Goal: Task Accomplishment & Management: Manage account settings

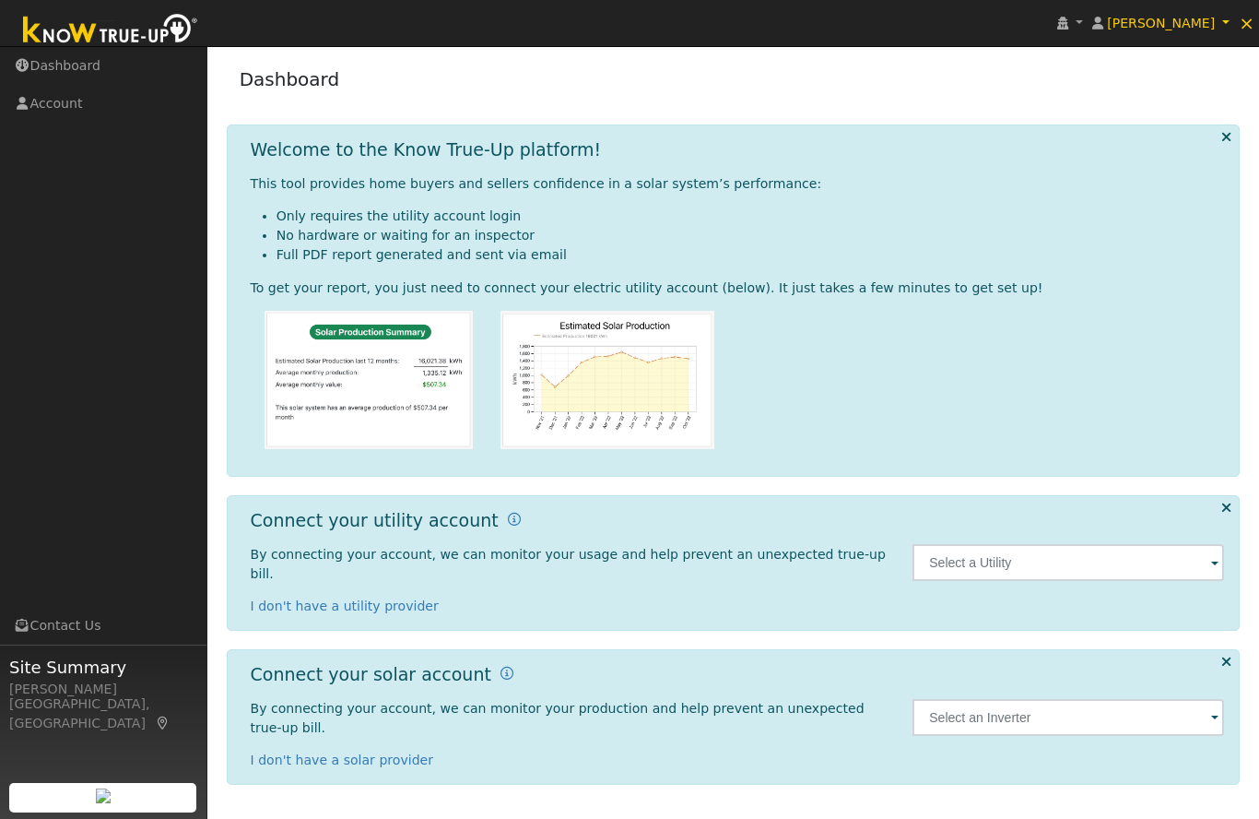
click at [1219, 556] on span at bounding box center [1214, 563] width 7 height 21
click at [1203, 551] on img at bounding box center [1201, 561] width 46 height 35
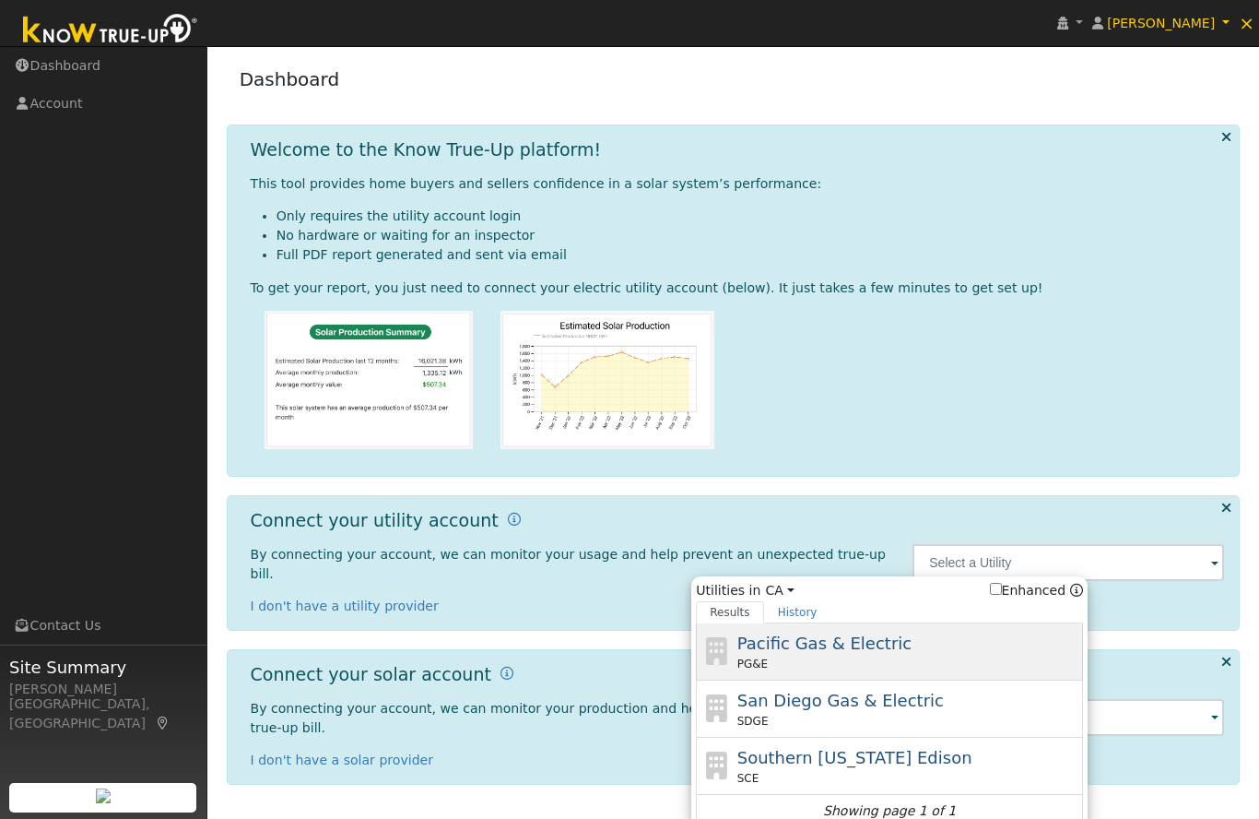
click at [1003, 655] on div "PG&E" at bounding box center [908, 663] width 342 height 17
type input "PG&E"
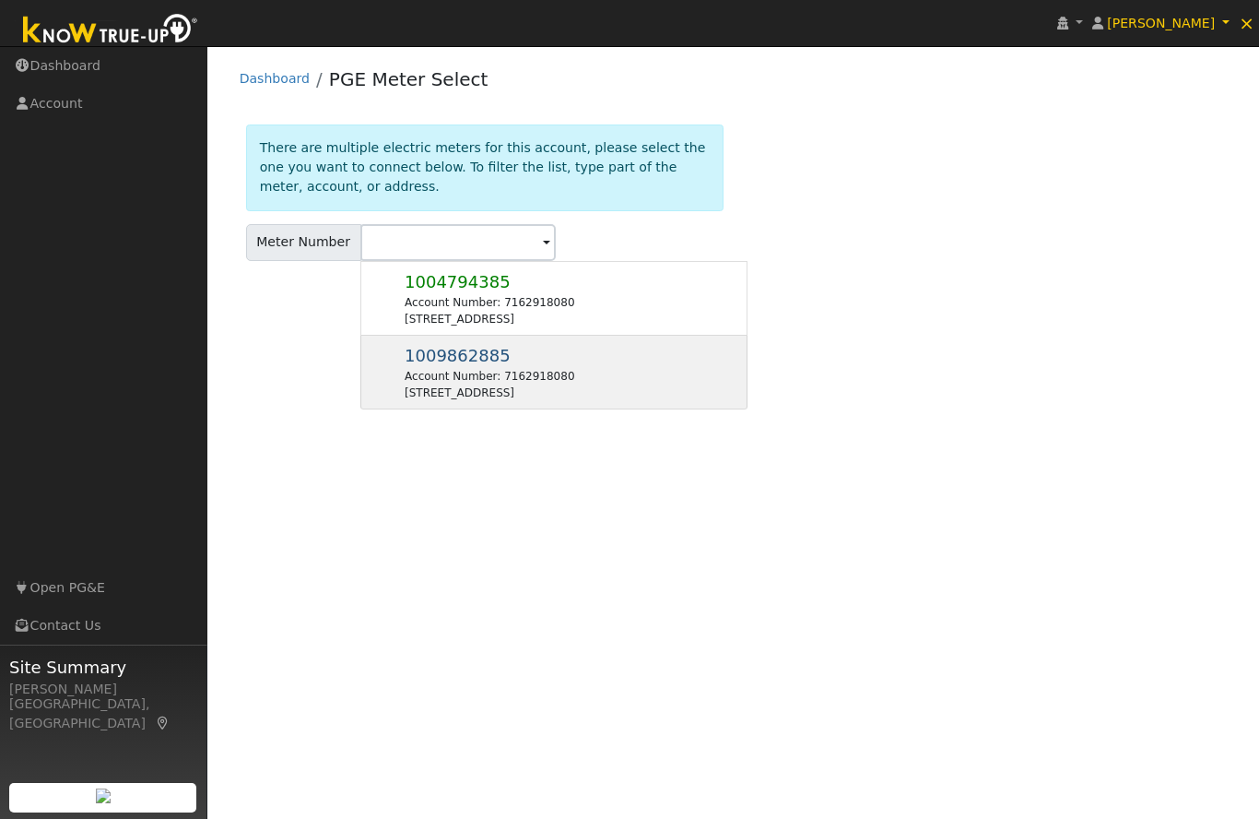
click at [500, 376] on div "Account Number: 7162918080" at bounding box center [490, 376] width 170 height 17
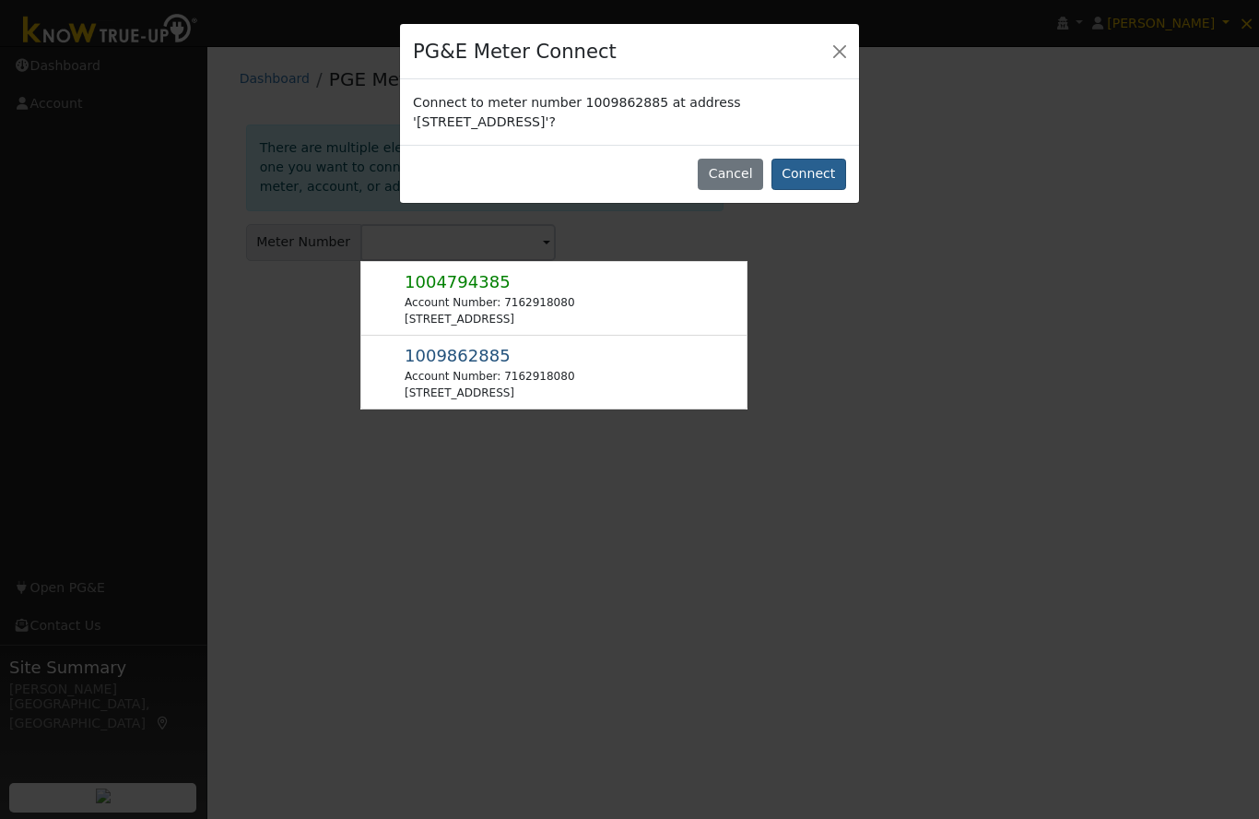
click at [824, 177] on button "Connect" at bounding box center [809, 174] width 75 height 31
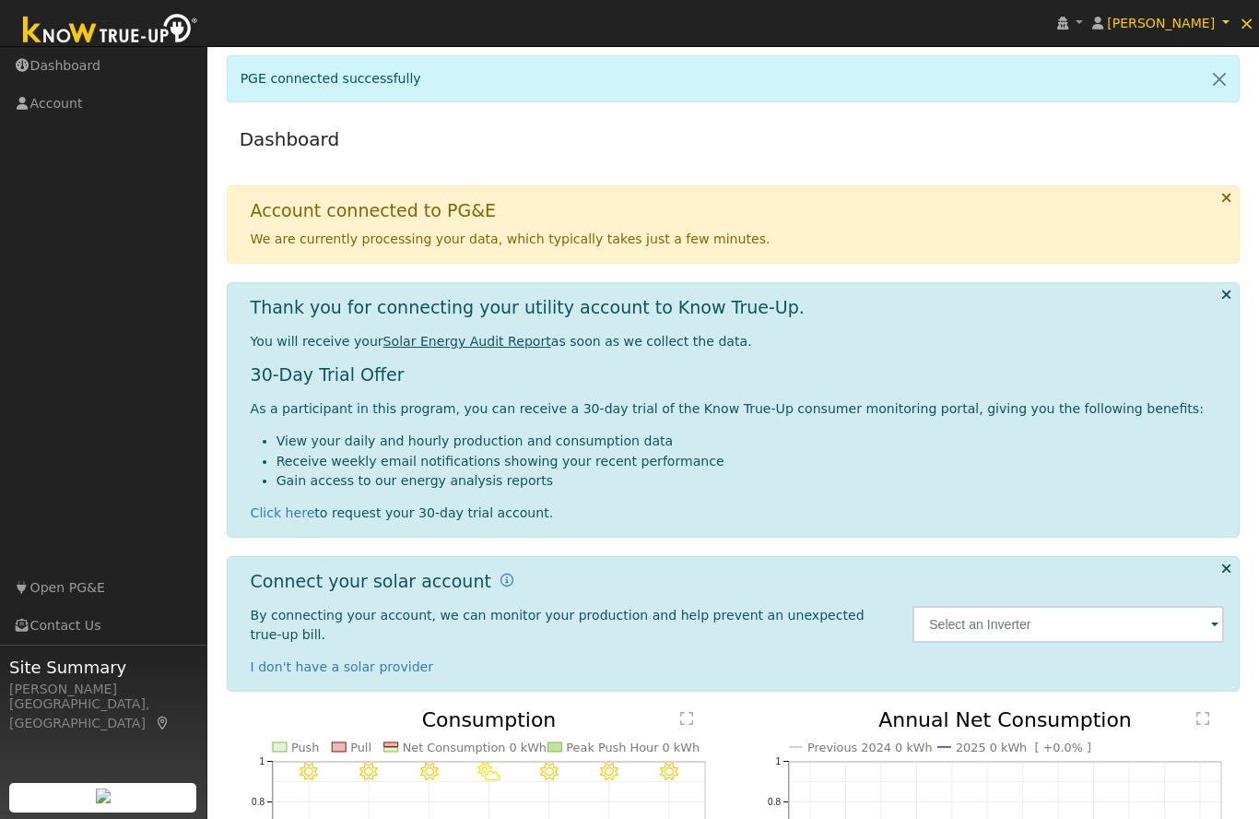
click at [1215, 619] on span at bounding box center [1214, 625] width 7 height 21
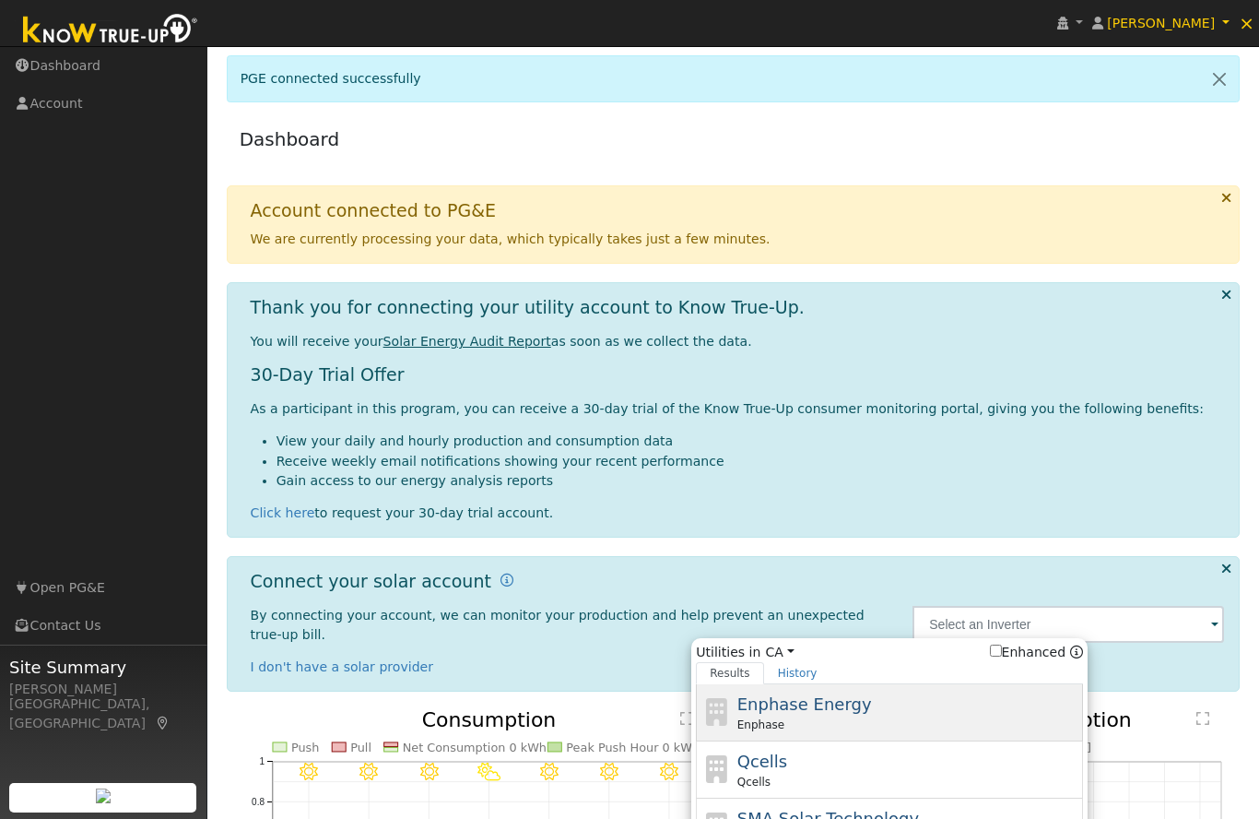
click at [925, 705] on div "Enphase Energy Enphase" at bounding box center [908, 711] width 342 height 41
type input "Enphase"
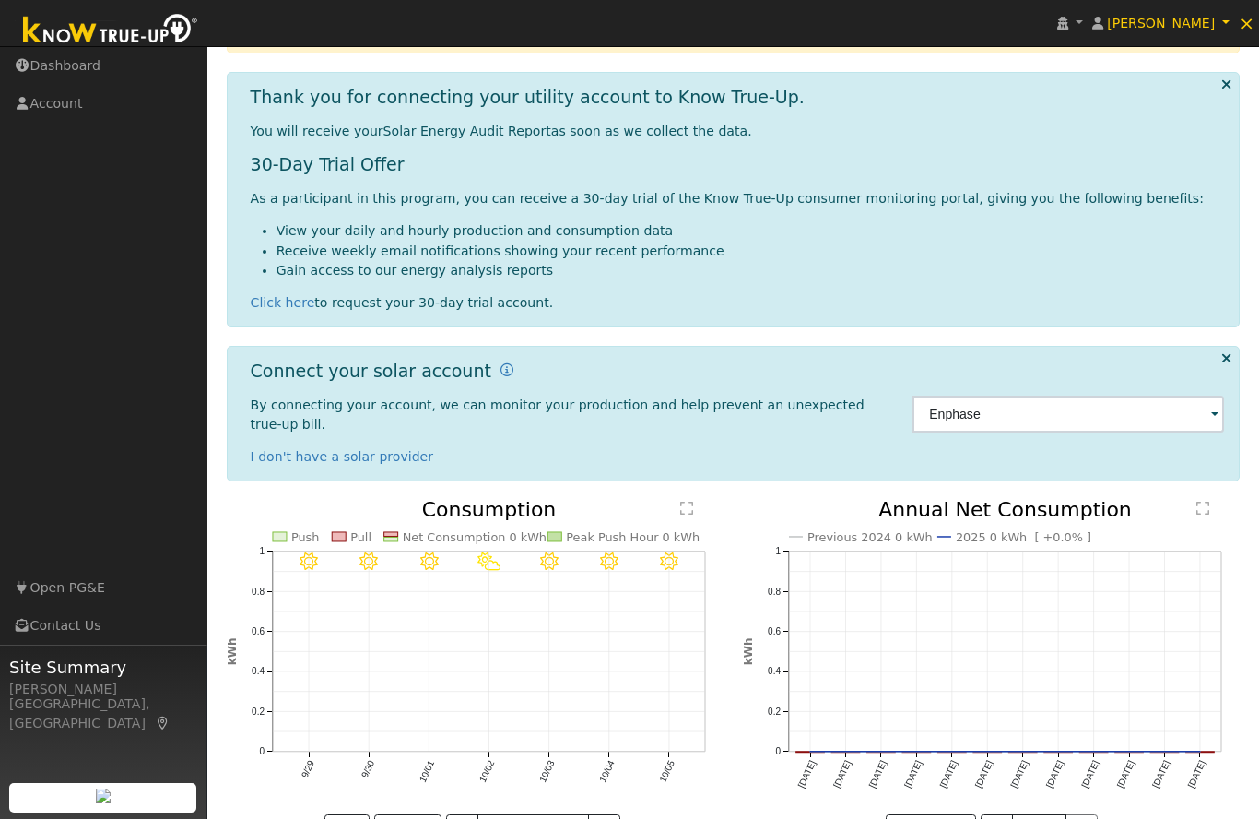
scroll to position [159, 0]
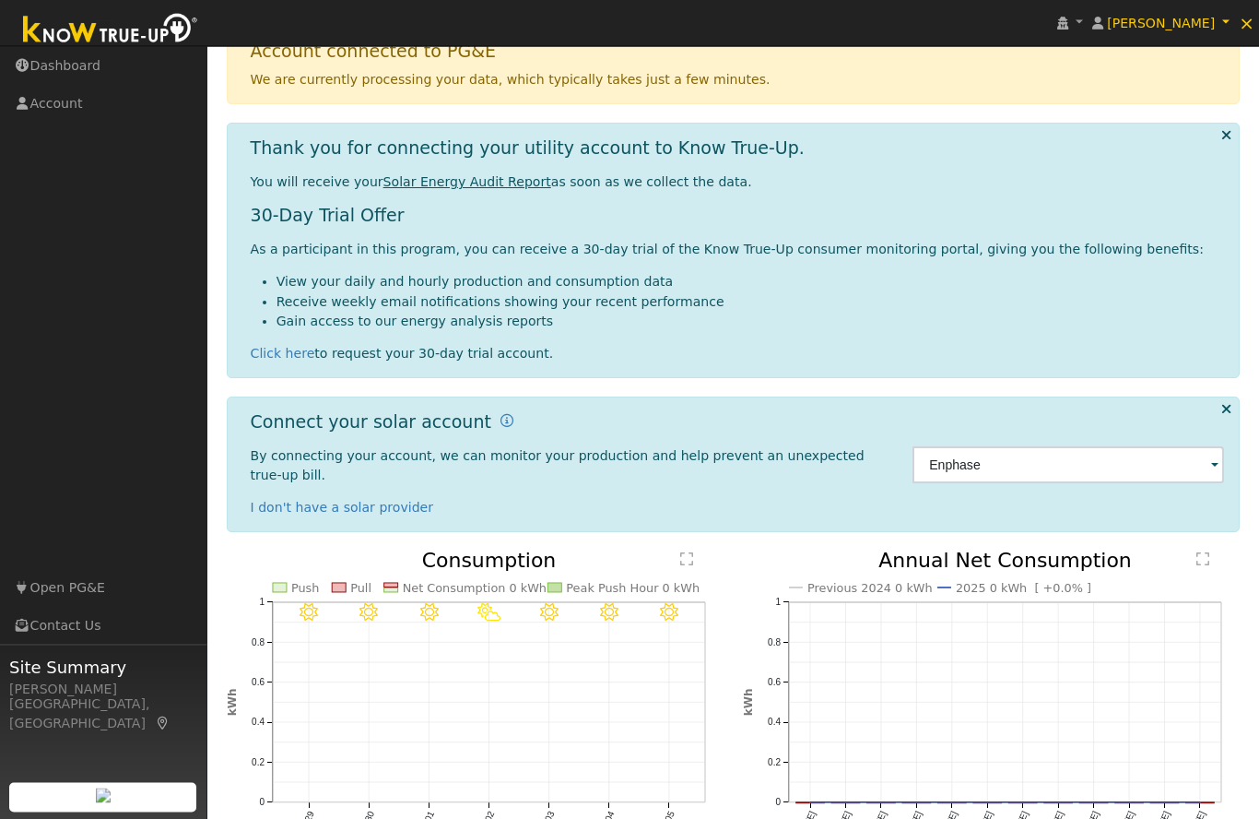
click at [510, 175] on u "Solar Energy Audit Report" at bounding box center [467, 182] width 168 height 15
click at [467, 189] on p "You will receive your Solar Energy Audit Report as soon as we collect the data." at bounding box center [738, 182] width 974 height 19
click at [466, 184] on u "Solar Energy Audit Report" at bounding box center [467, 182] width 168 height 15
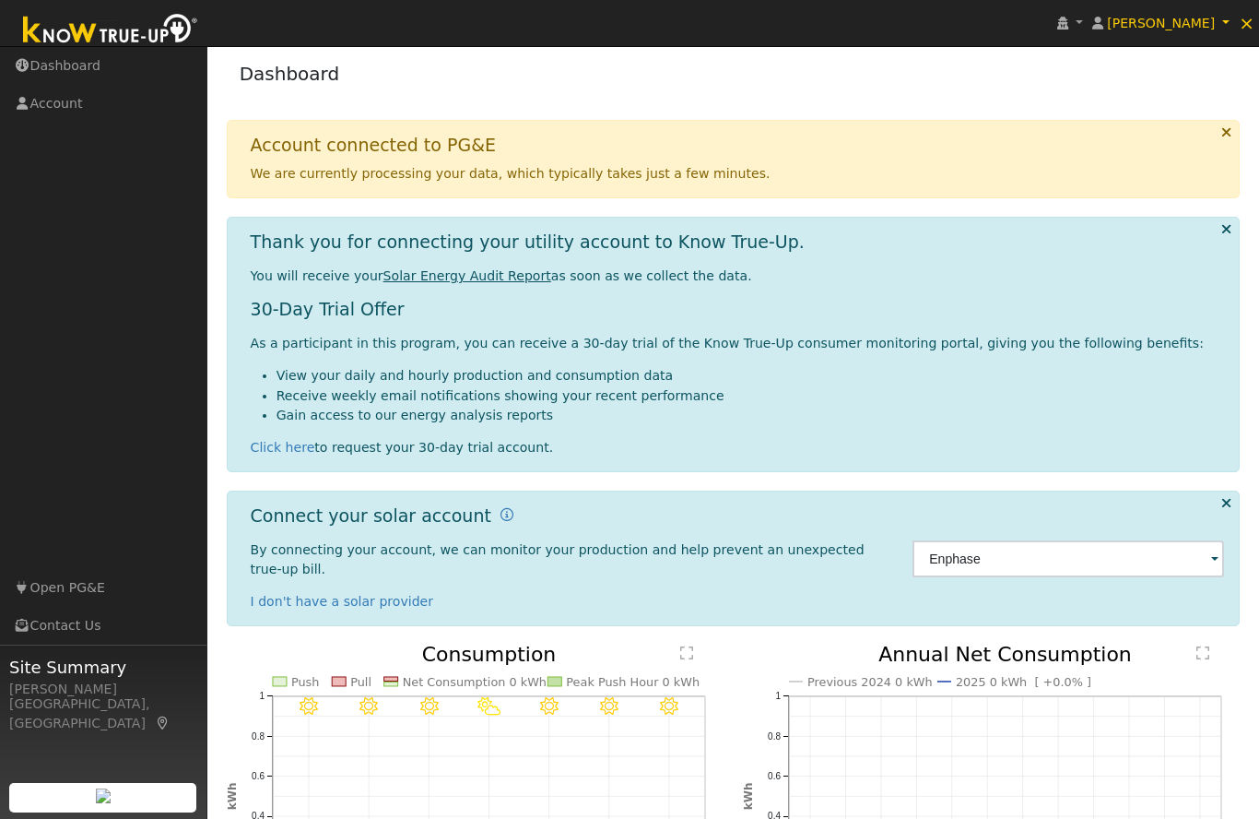
scroll to position [0, 0]
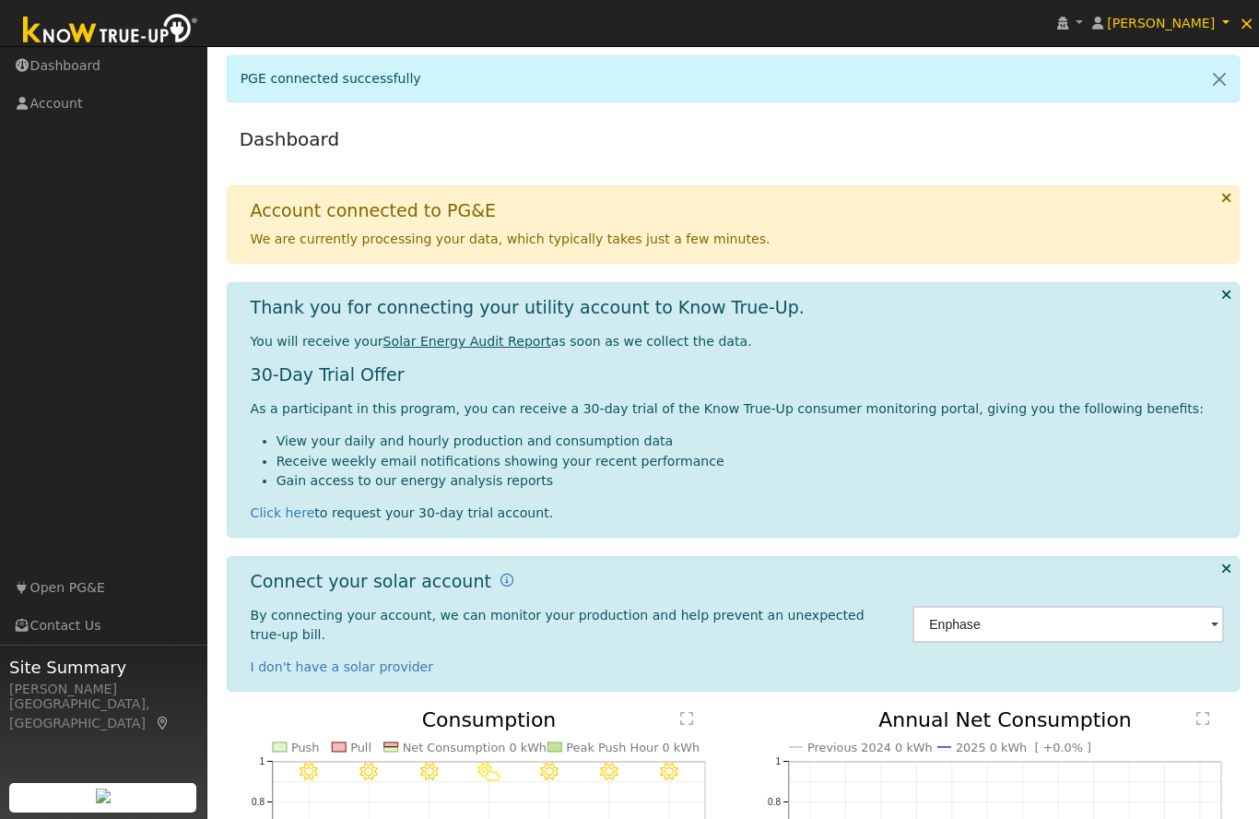
click at [480, 345] on u "Solar Energy Audit Report" at bounding box center [467, 341] width 168 height 15
click at [453, 357] on div "You will receive your Solar Energy Audit Report as soon as we collect the data.…" at bounding box center [738, 427] width 974 height 191
click at [93, 69] on link "Dashboard" at bounding box center [103, 66] width 207 height 38
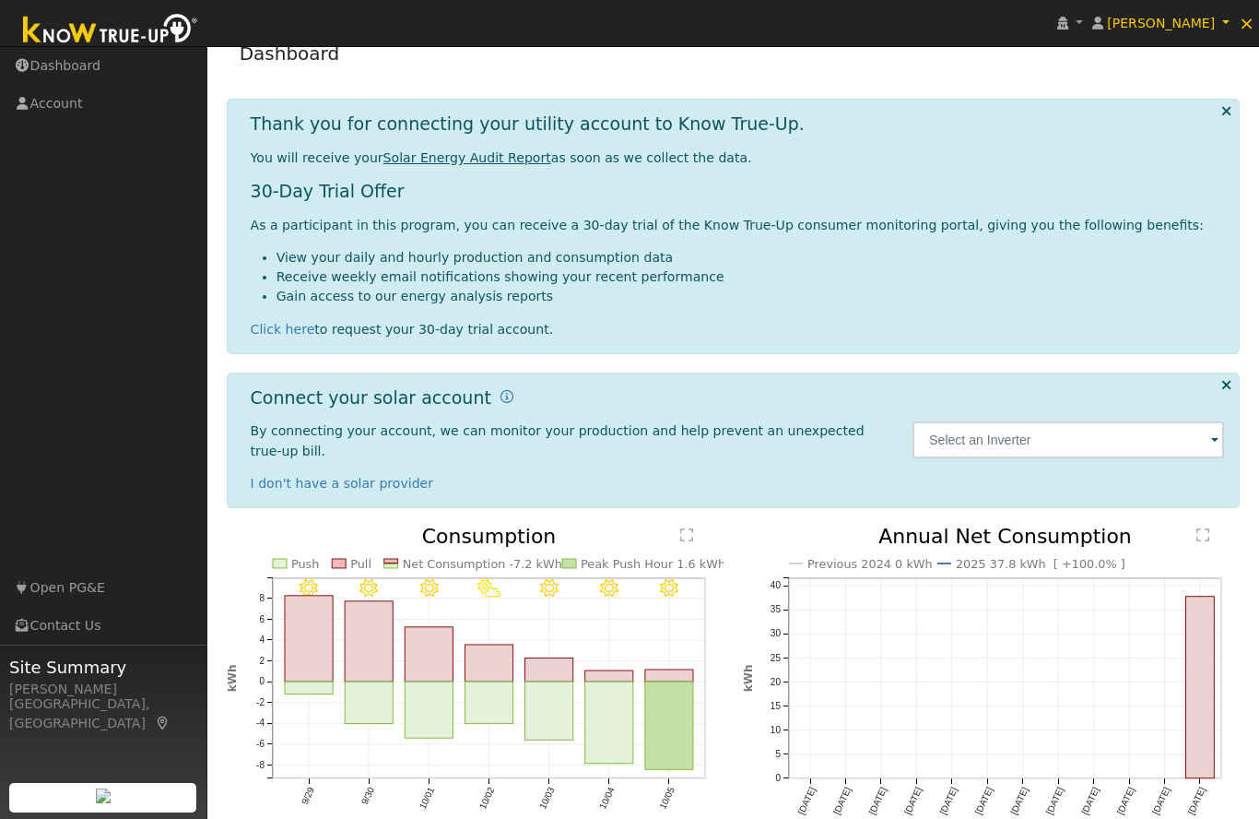
scroll to position [29, 0]
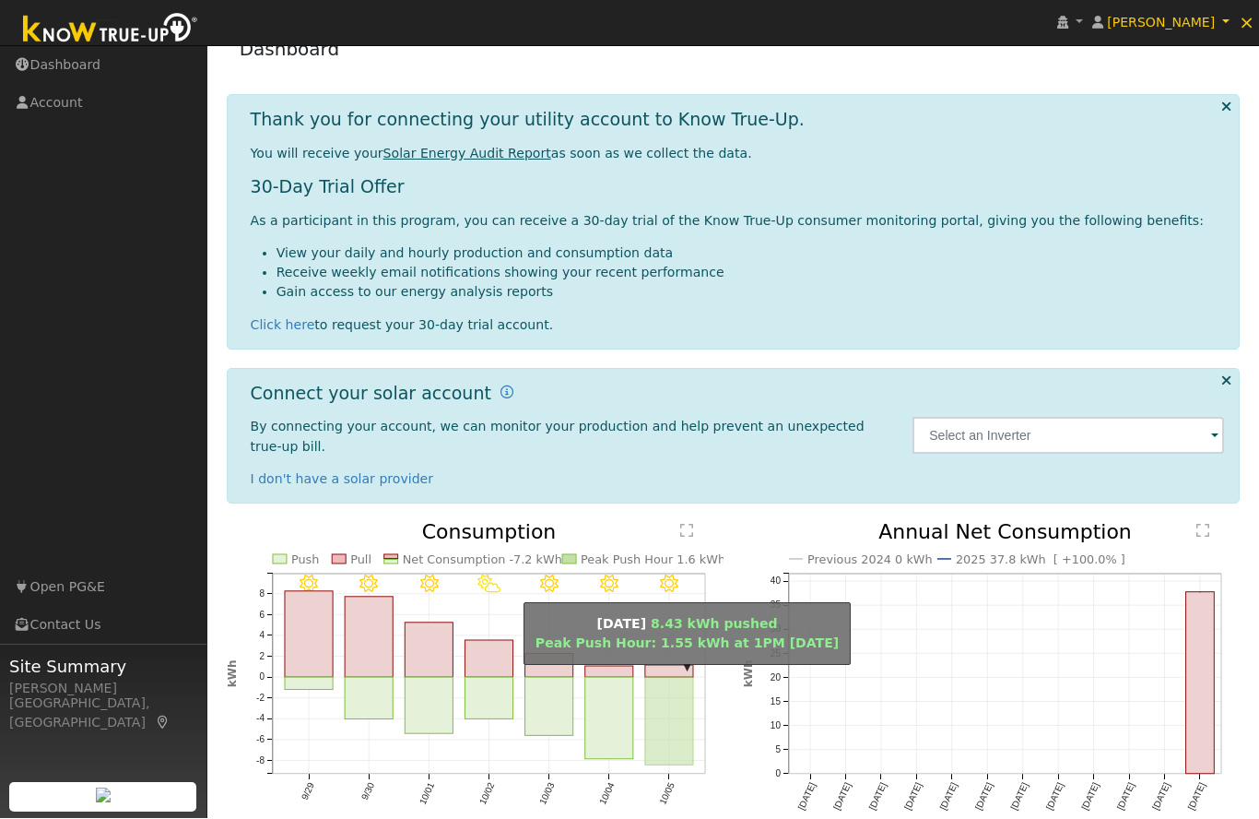
click at [682, 710] on rect "onclick=""" at bounding box center [669, 722] width 48 height 88
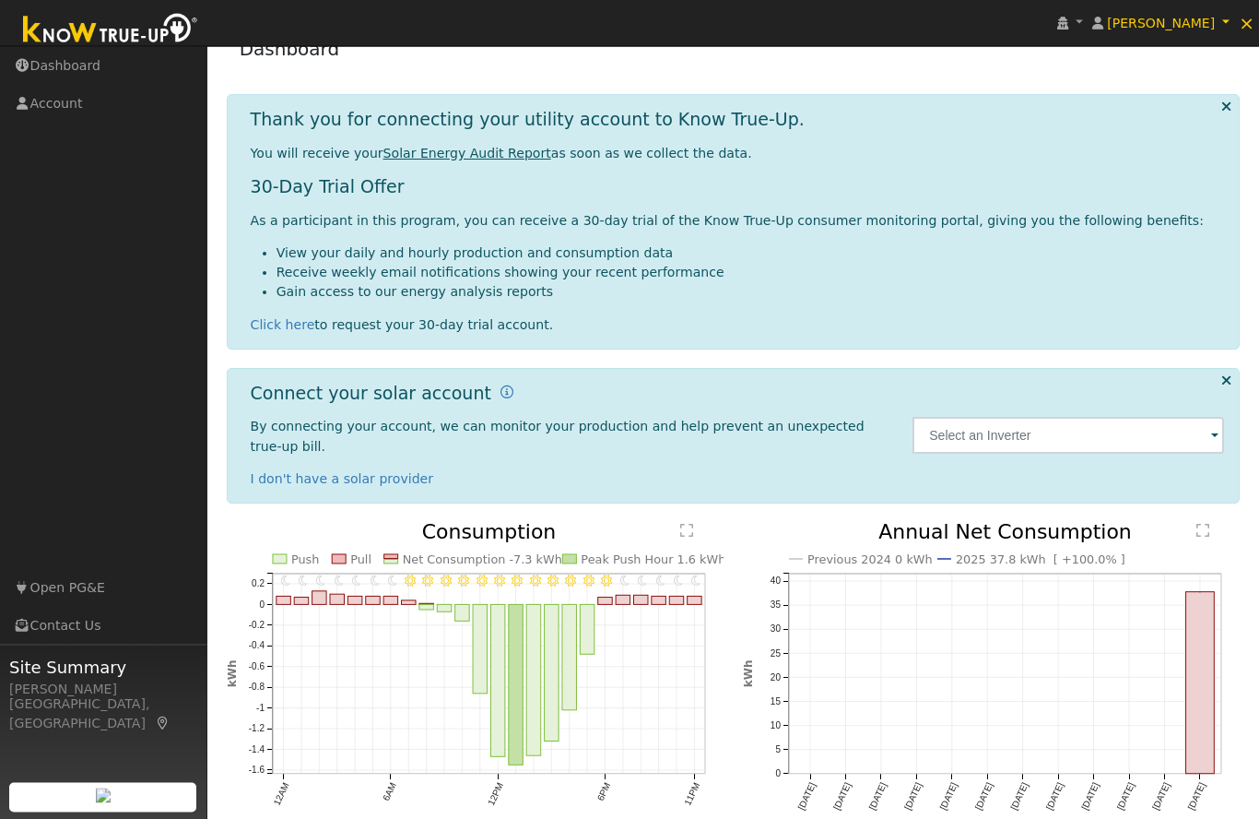
click at [1234, 677] on icon "Previous 2024 0 kWh 2025 37.8 kWh [ +100.0% ] Oct '24 Nov '24 Dec '24 Jan '25 F…" at bounding box center [991, 689] width 497 height 333
click at [410, 731] on link "Week" at bounding box center [431, 737] width 128 height 26
type input "[DATE]"
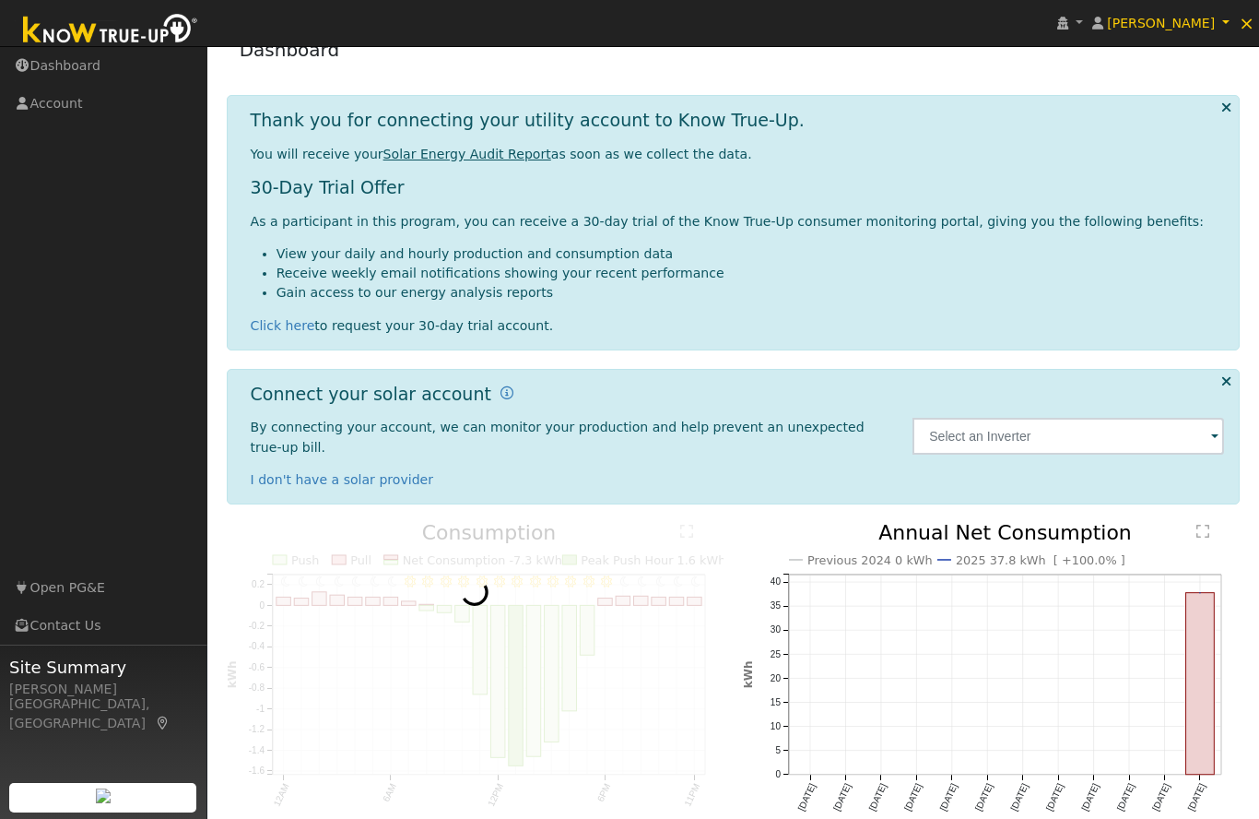
scroll to position [2, 0]
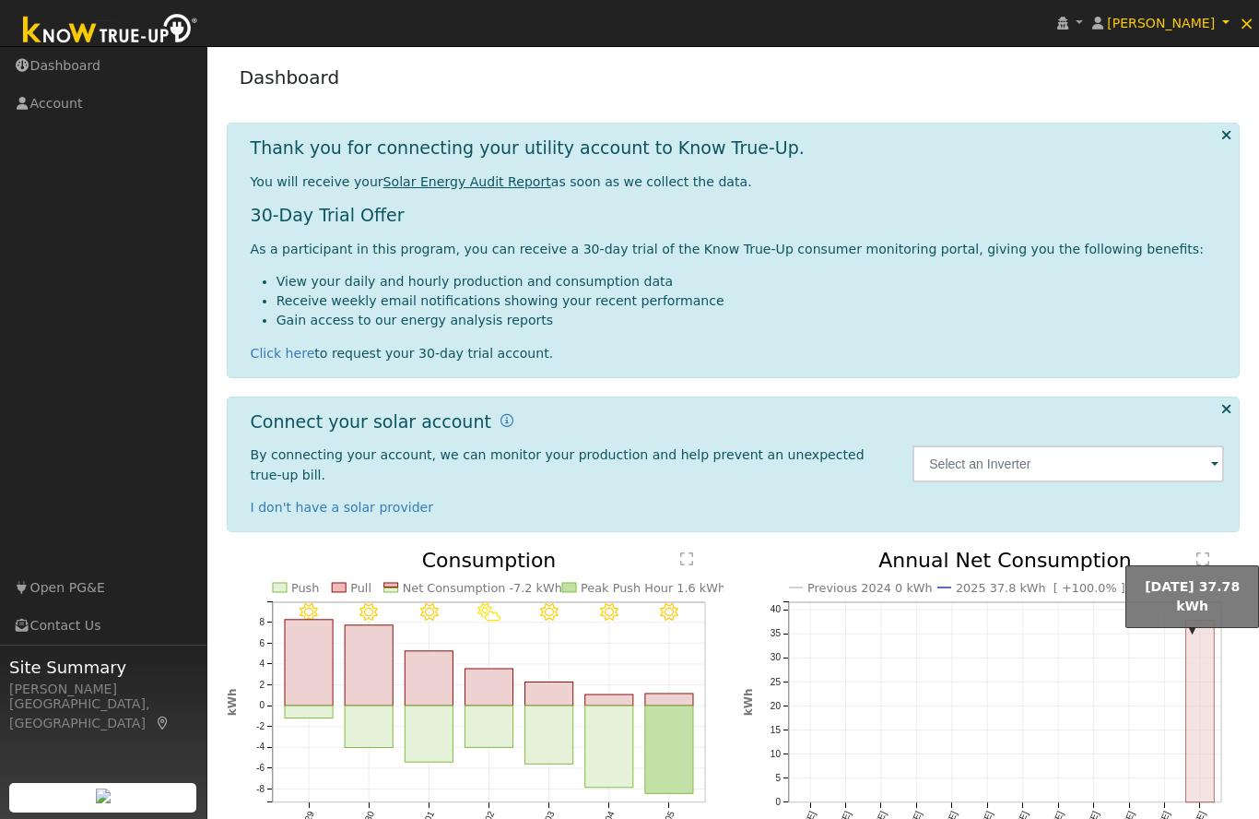
click at [1202, 707] on rect "onclick=""" at bounding box center [1200, 711] width 29 height 182
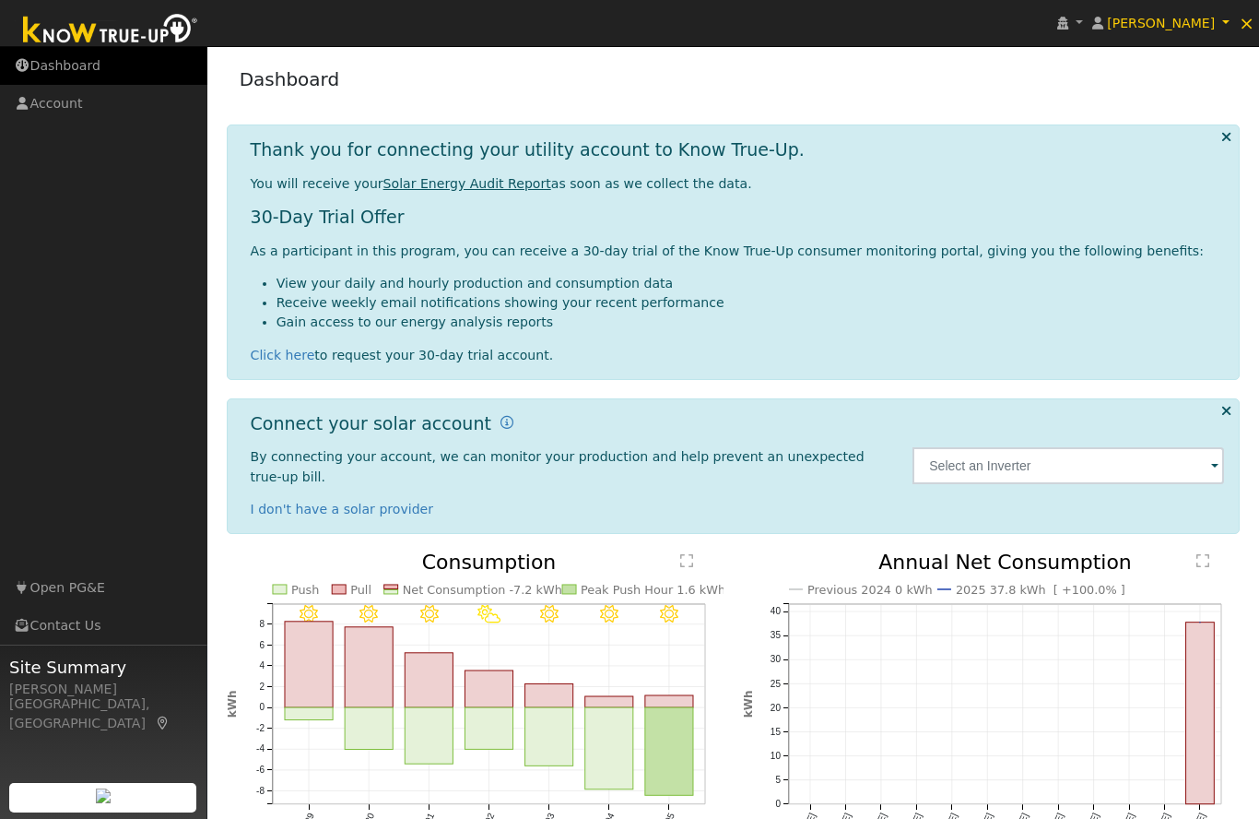
click at [84, 66] on link "Dashboard" at bounding box center [103, 66] width 207 height 38
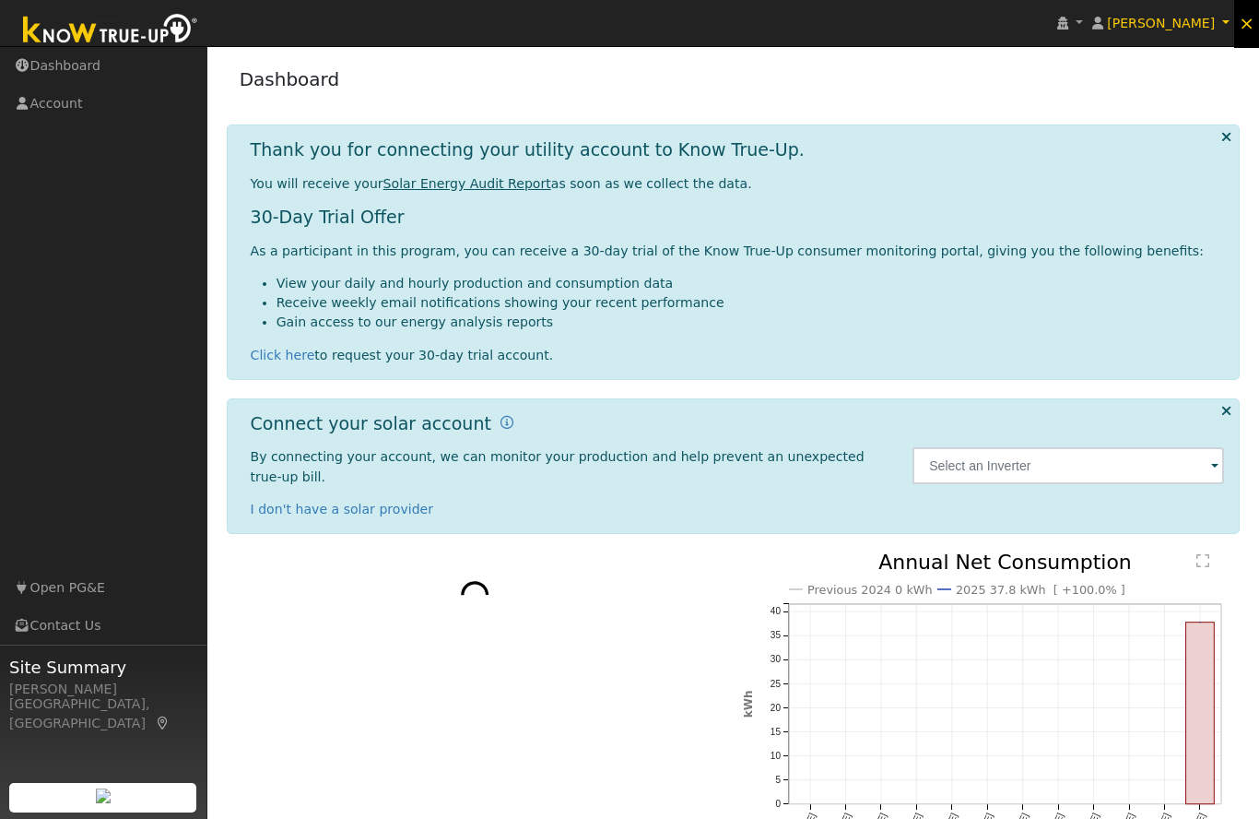
click at [1246, 21] on span "×" at bounding box center [1247, 23] width 16 height 22
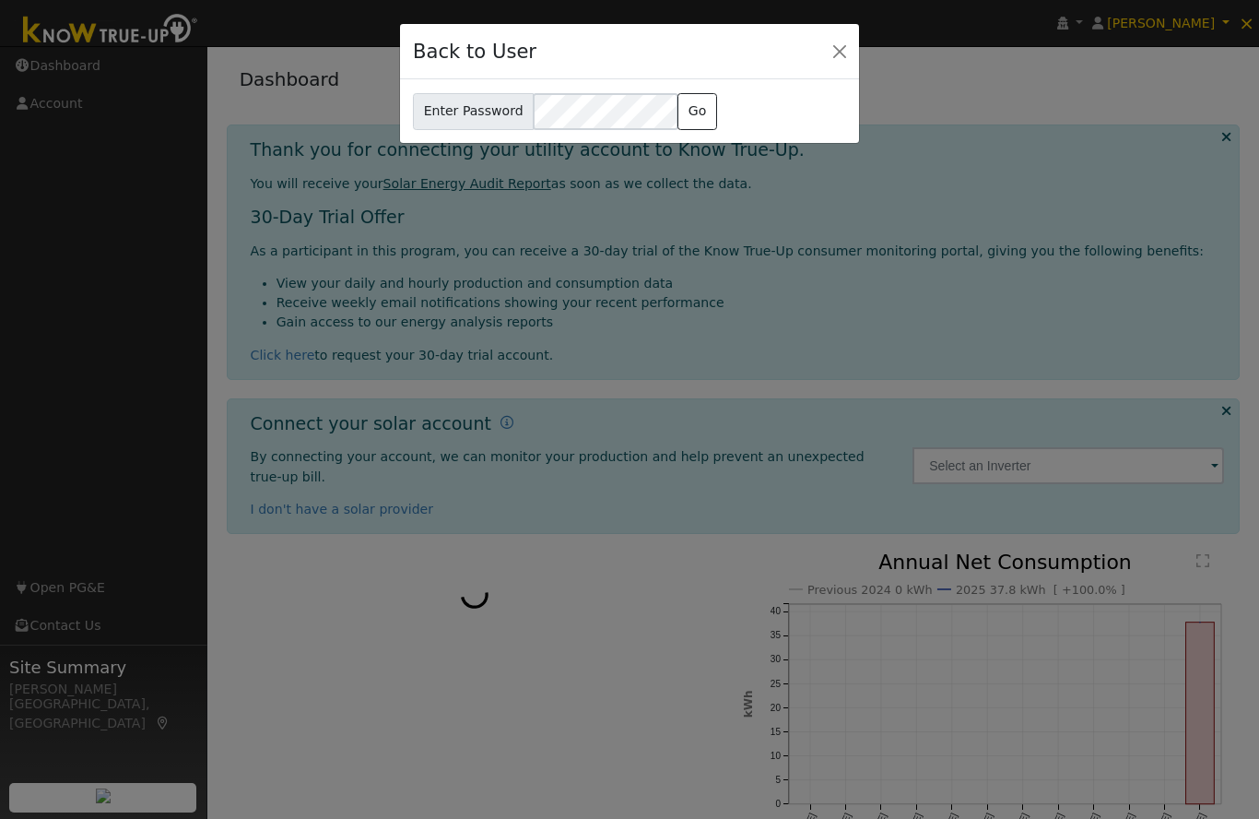
click at [829, 71] on div "Back to User" at bounding box center [629, 52] width 459 height 56
click at [827, 48] on button "Close" at bounding box center [840, 51] width 26 height 26
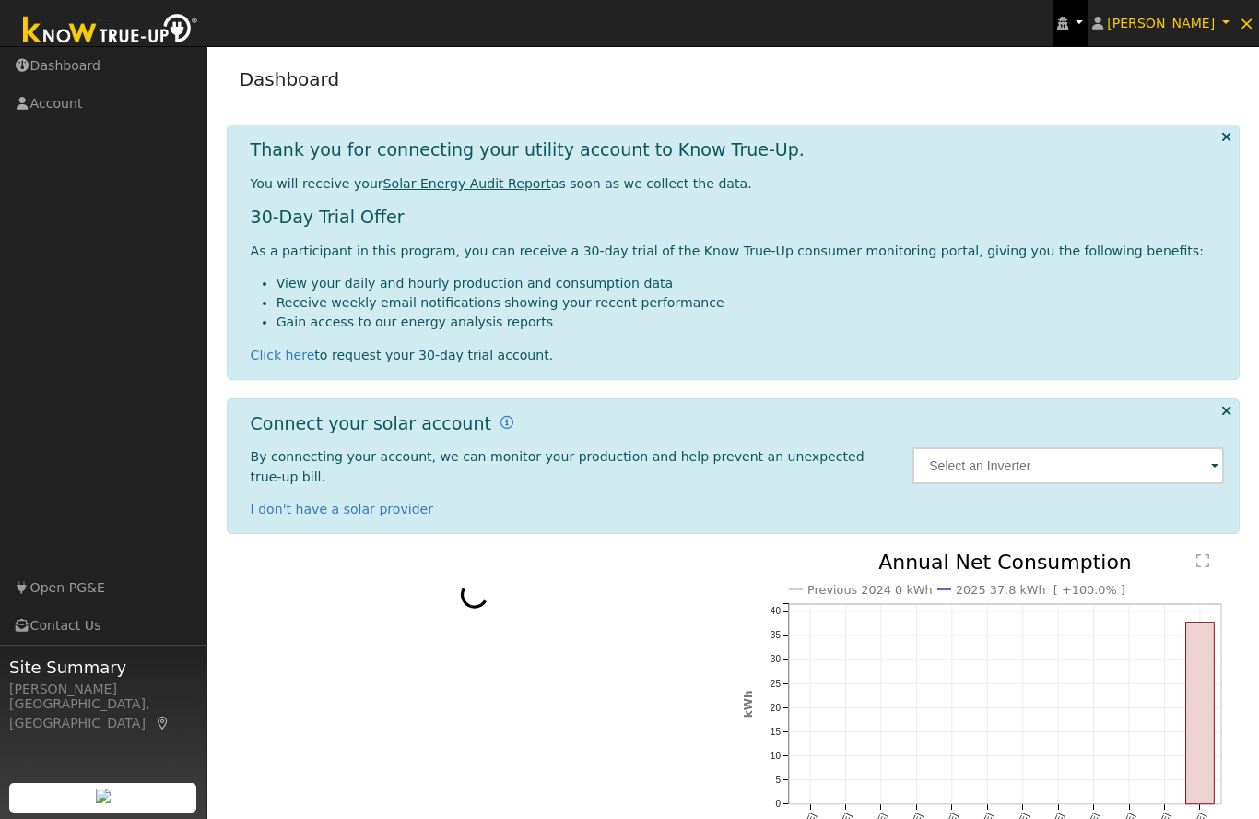
click at [1068, 20] on icon at bounding box center [1062, 23] width 11 height 13
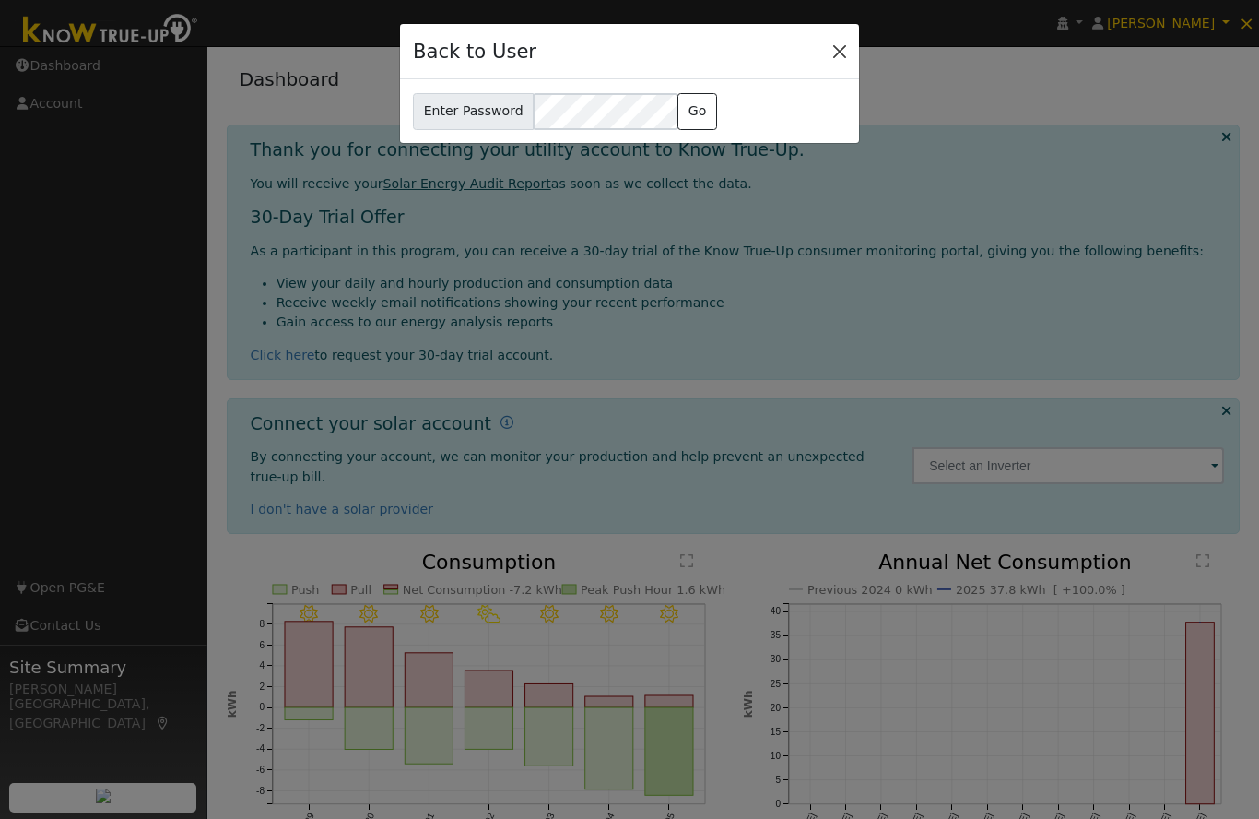
click at [836, 54] on button "Close" at bounding box center [840, 51] width 26 height 26
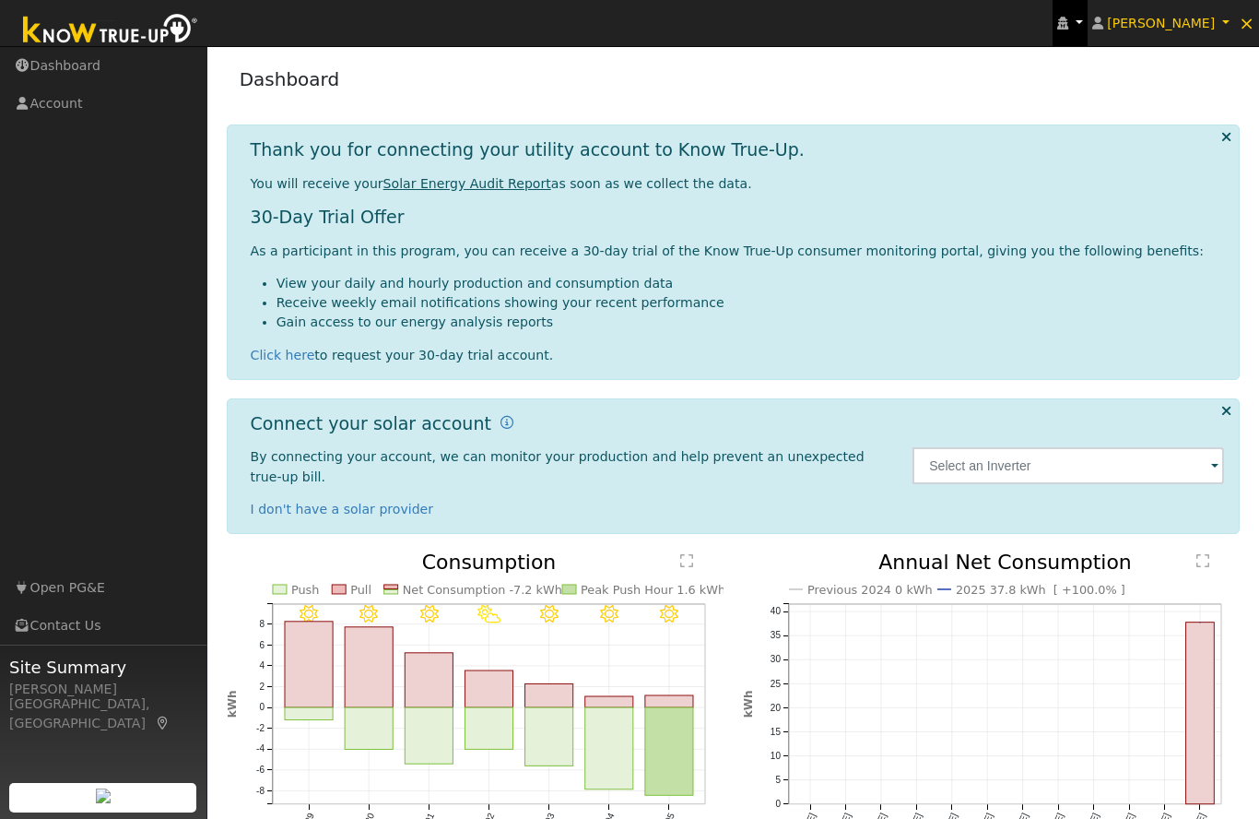
click at [1088, 25] on link at bounding box center [1070, 23] width 35 height 46
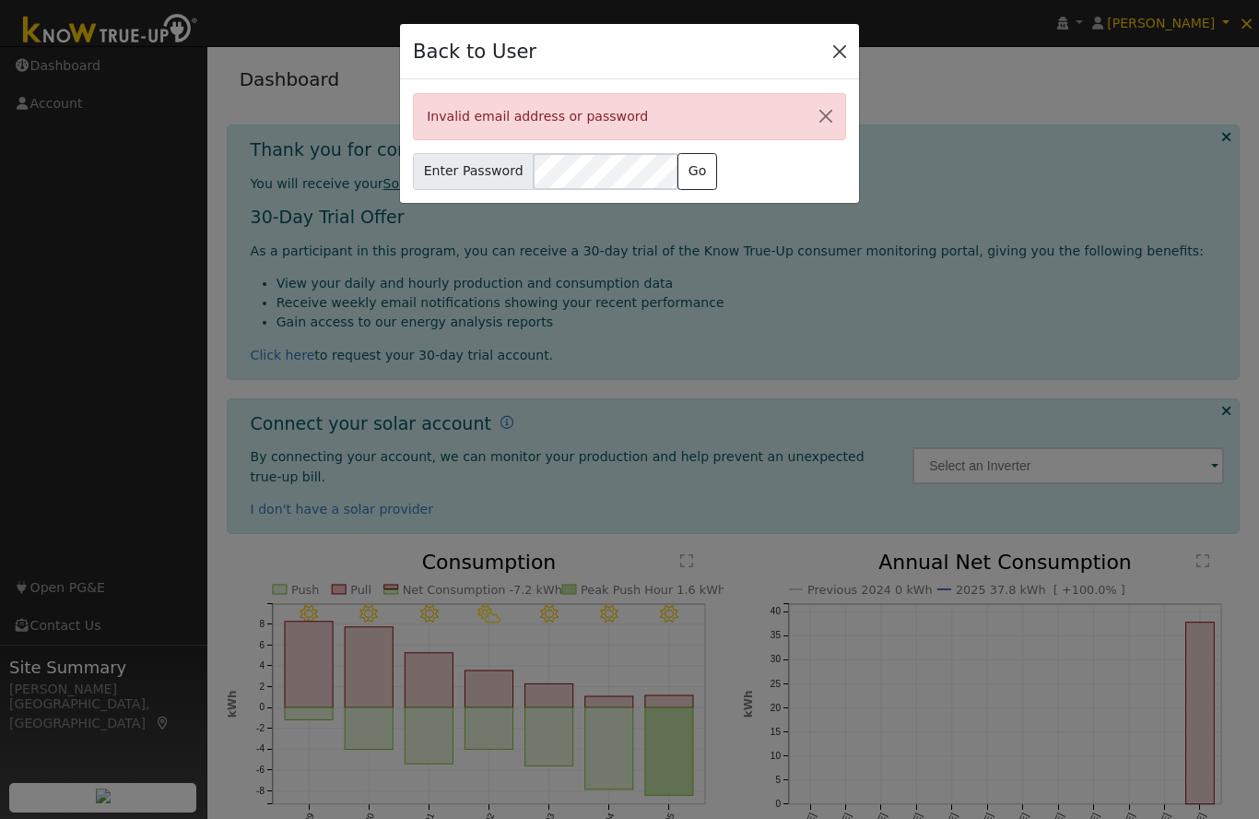
click at [839, 49] on button "Close" at bounding box center [840, 51] width 26 height 26
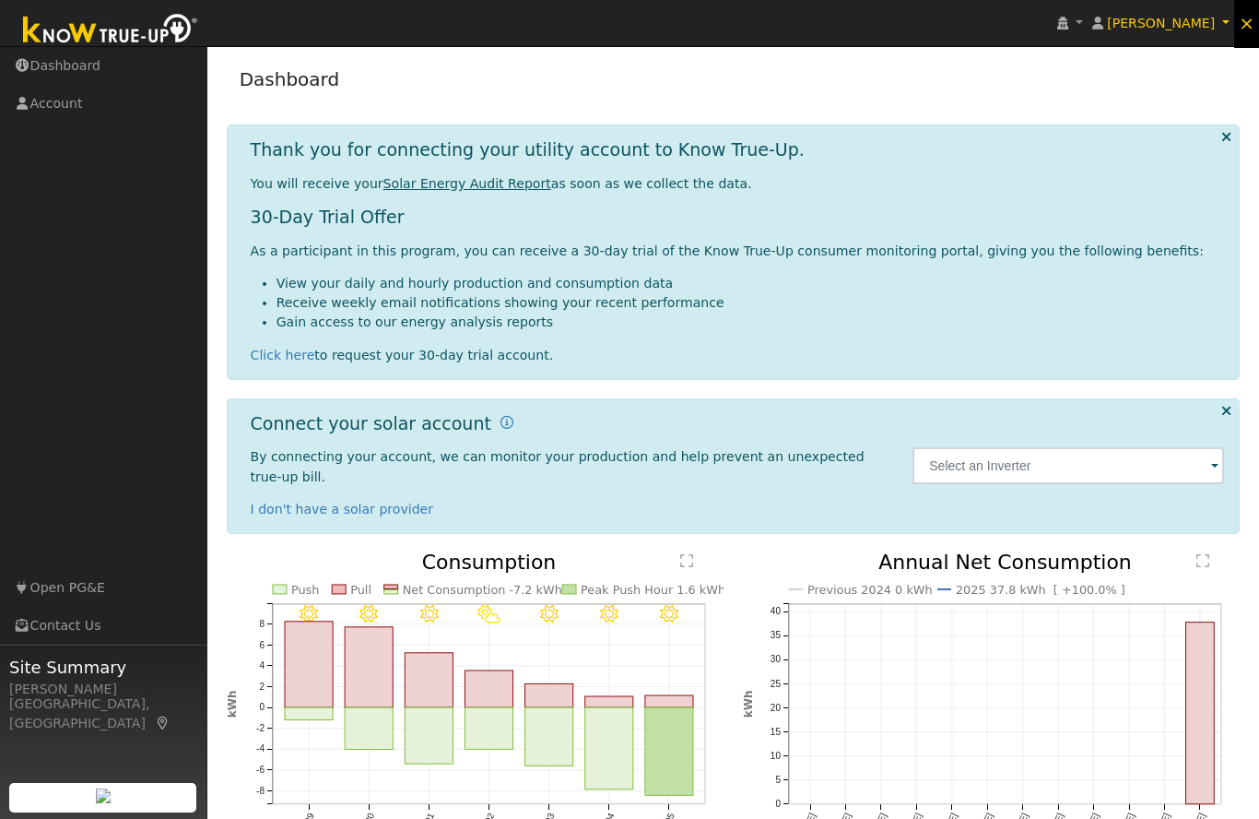
click at [1256, 14] on link "×" at bounding box center [1246, 23] width 25 height 50
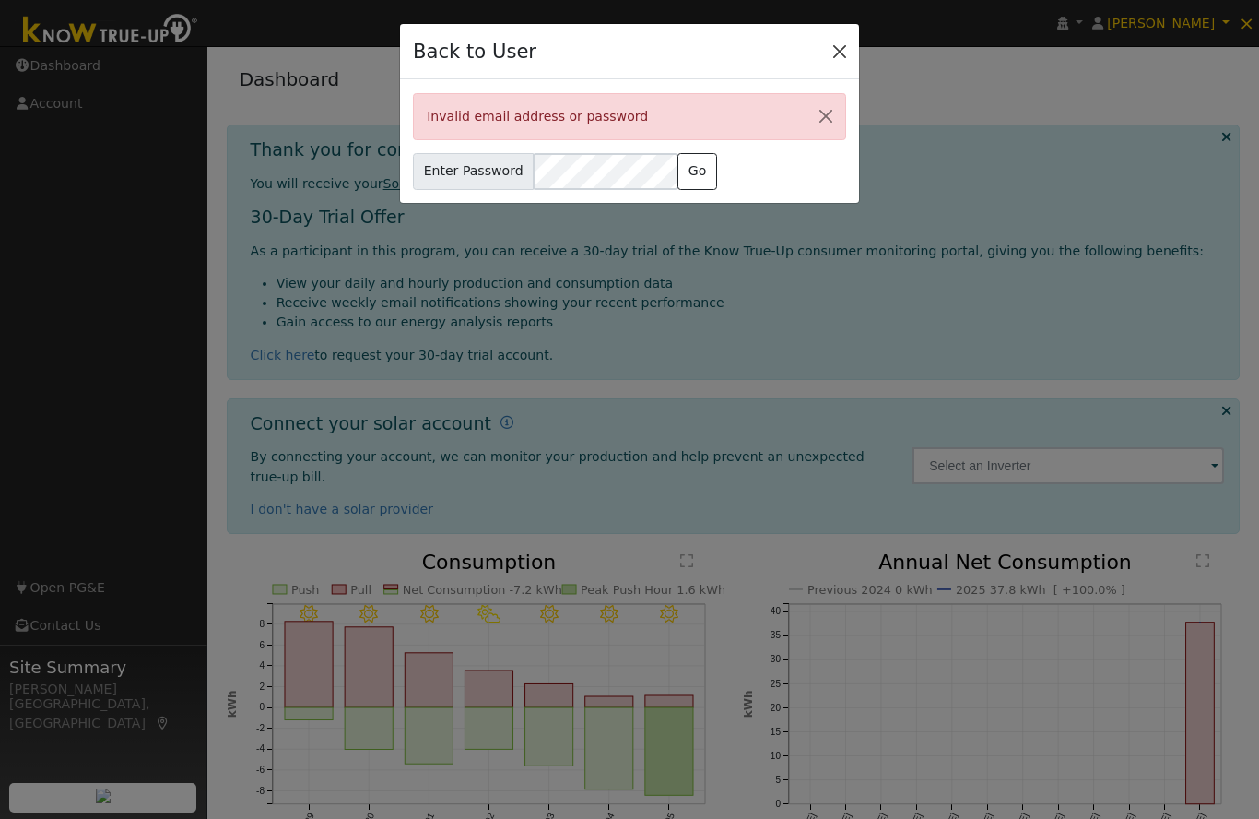
click at [850, 62] on button "Close" at bounding box center [840, 51] width 26 height 26
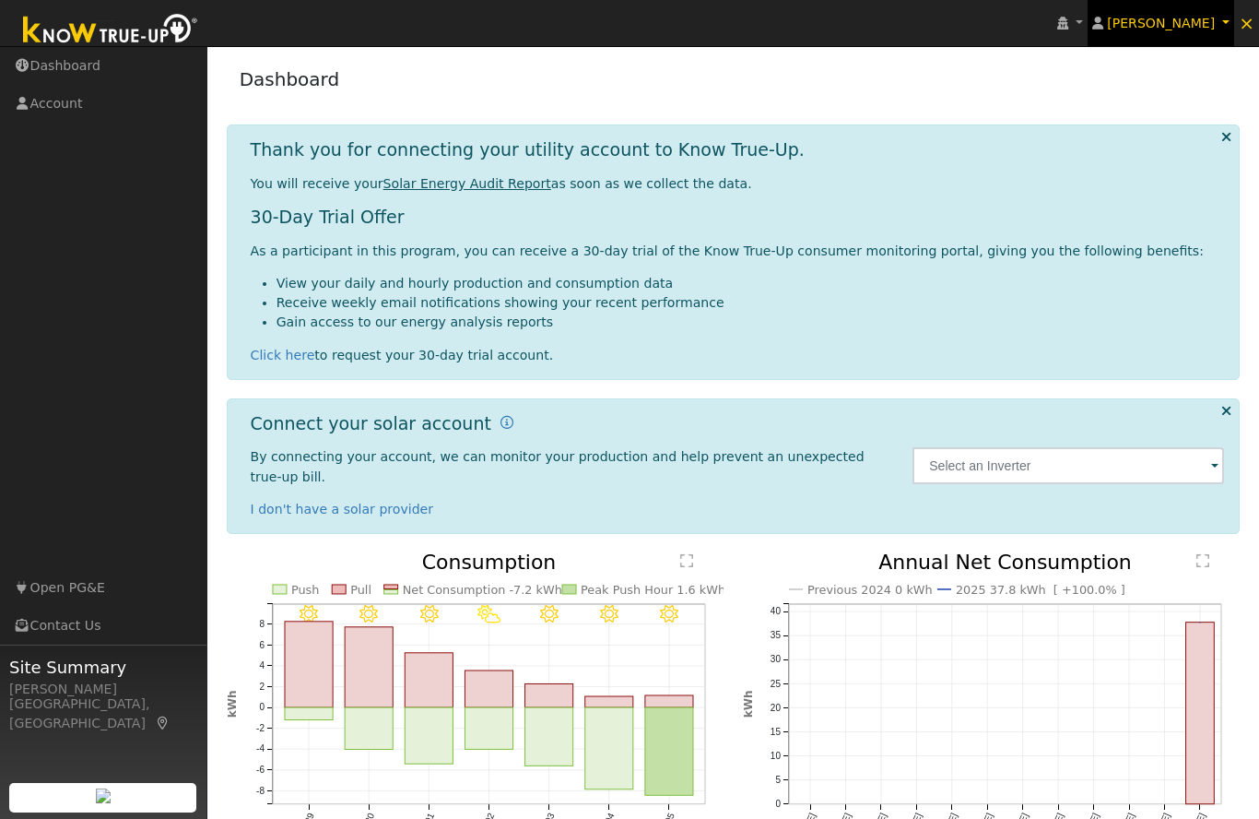
click at [1186, 30] on span "Linda Durost" at bounding box center [1161, 23] width 108 height 15
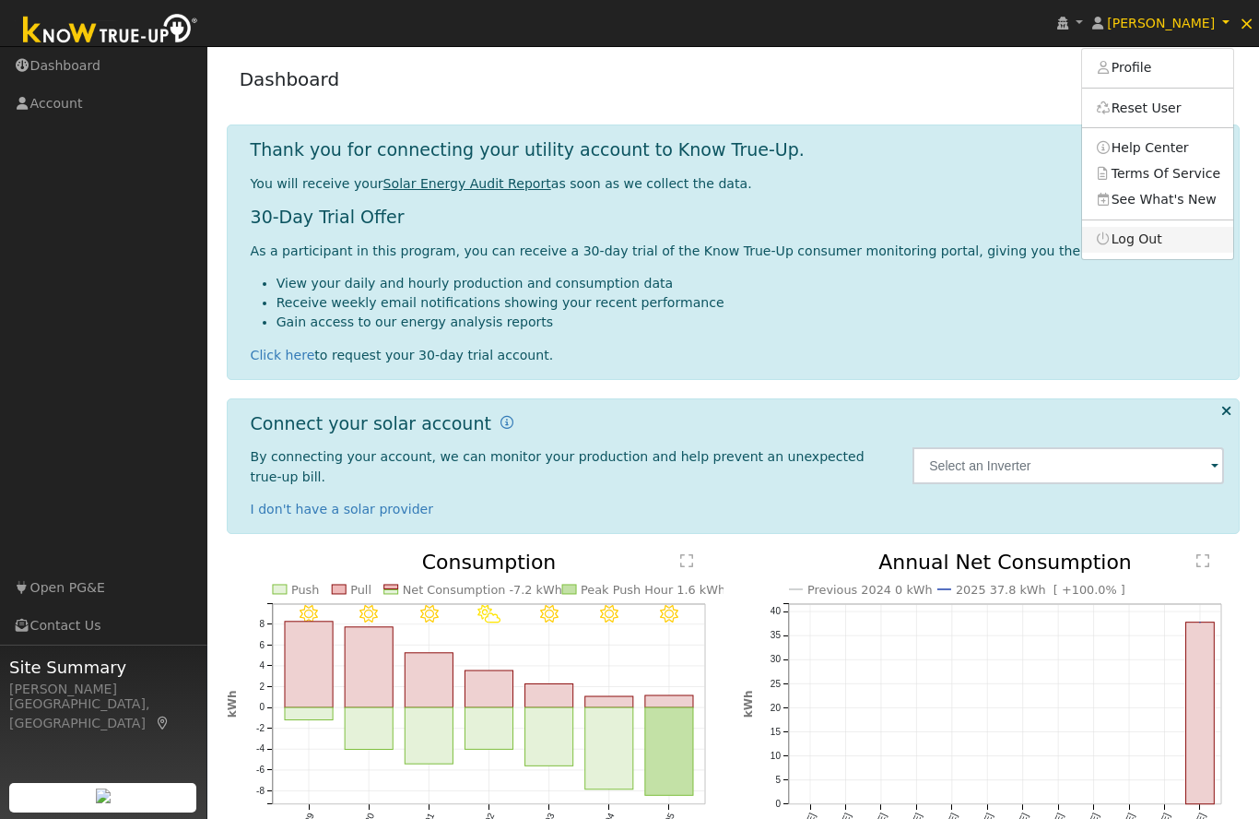
click at [1169, 238] on link "Log Out" at bounding box center [1157, 240] width 151 height 26
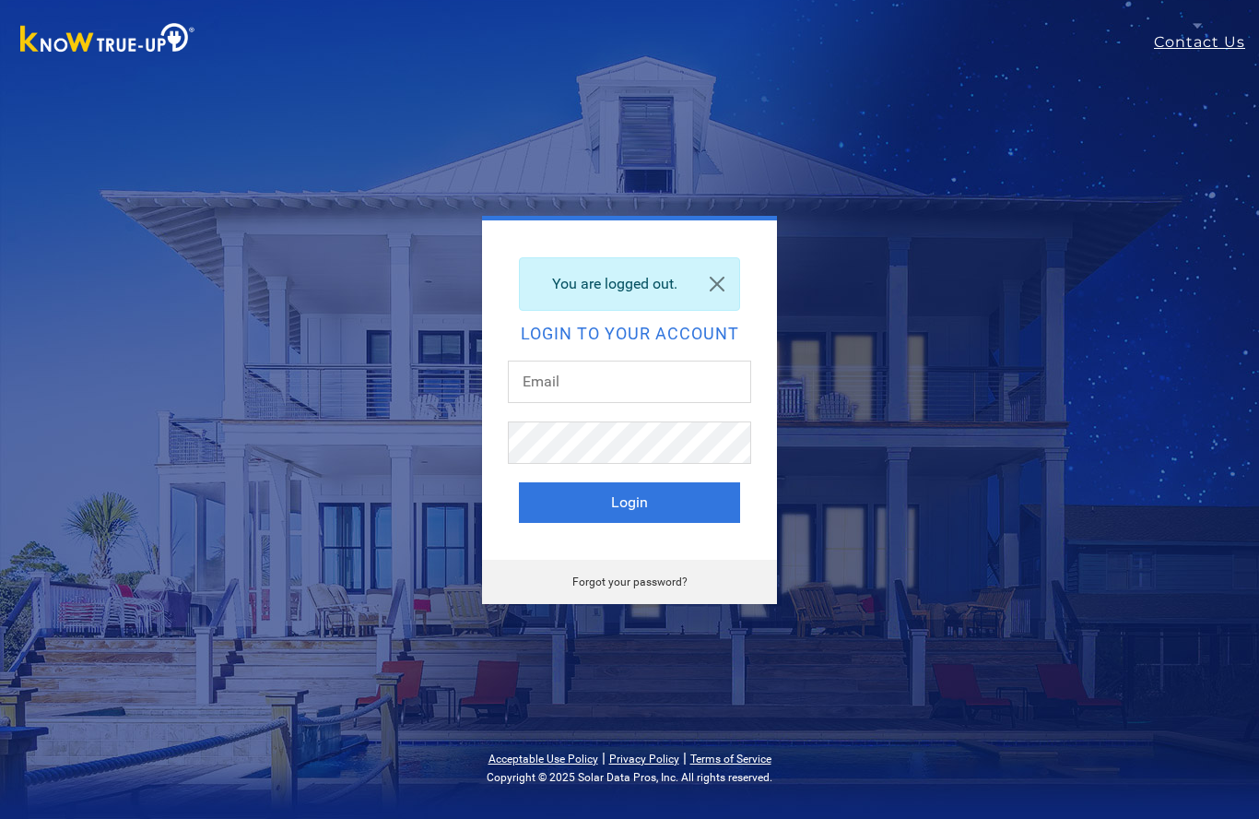
type input "Jlebeiko+ysr/2gmail.com"
click at [630, 501] on button "Login" at bounding box center [629, 502] width 221 height 41
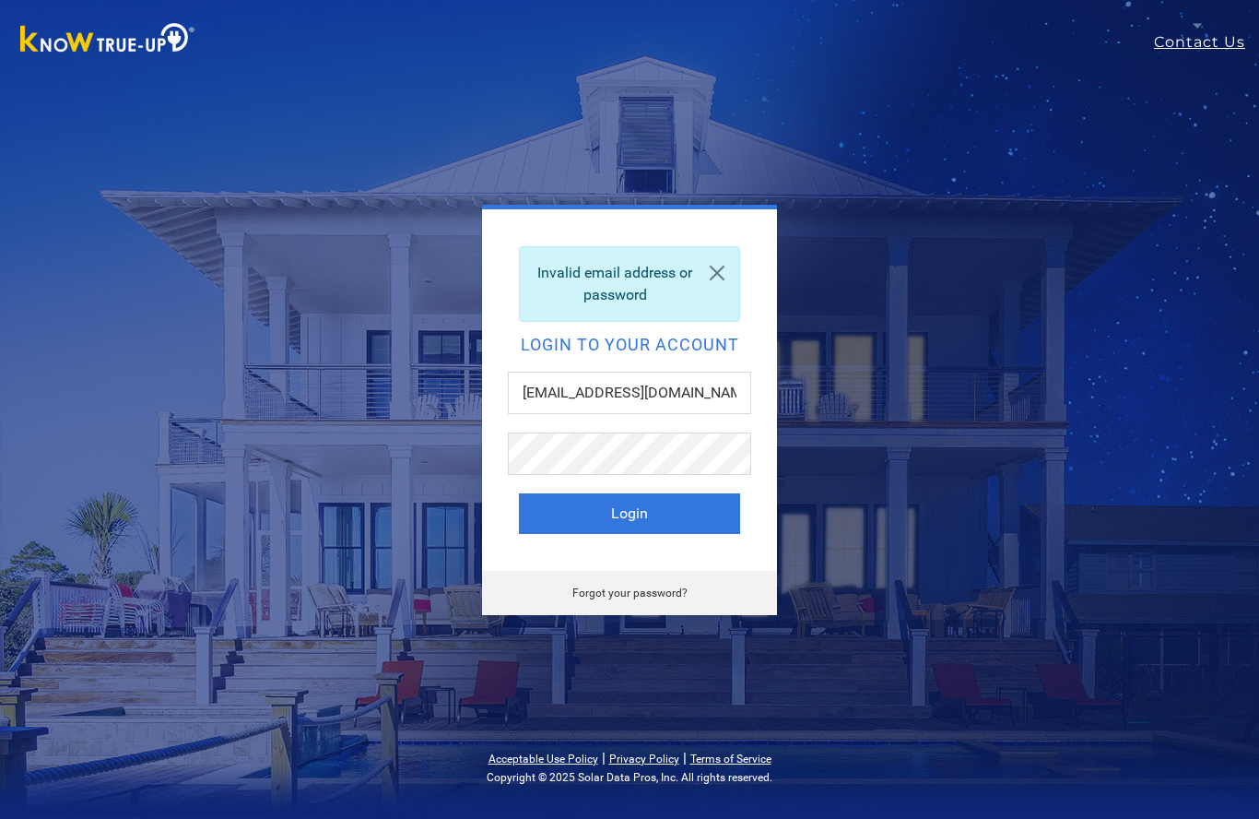
type input "[EMAIL_ADDRESS][DOMAIN_NAME]"
click at [686, 517] on button "Login" at bounding box center [629, 513] width 221 height 41
click at [621, 380] on input "Jlebeiko+ysr/2gmail.com" at bounding box center [629, 392] width 243 height 42
click at [634, 384] on input "Jlebeiko+ysr/2gmail.com" at bounding box center [629, 392] width 243 height 42
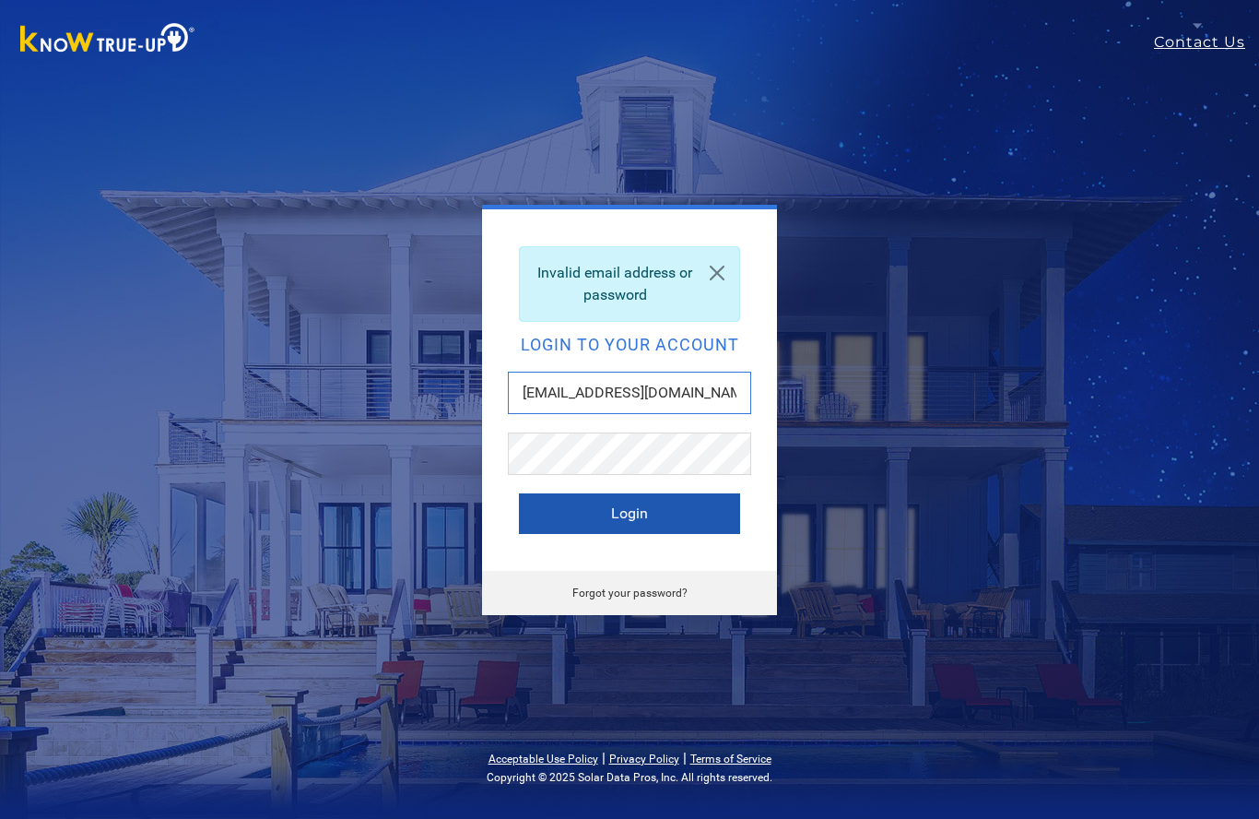
type input "[EMAIL_ADDRESS][DOMAIN_NAME]"
click at [617, 518] on button "Login" at bounding box center [629, 513] width 221 height 41
click at [629, 510] on button "Login" at bounding box center [629, 513] width 221 height 41
